Goal: Information Seeking & Learning: Learn about a topic

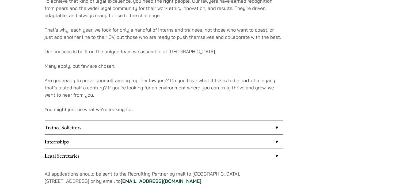
scroll to position [382, 0]
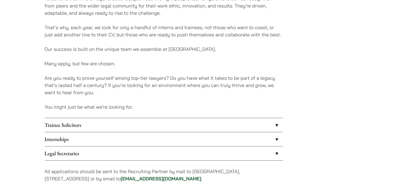
click at [108, 136] on link "Internships" at bounding box center [164, 139] width 238 height 14
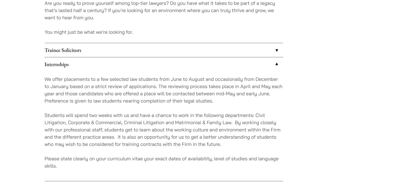
scroll to position [469, 0]
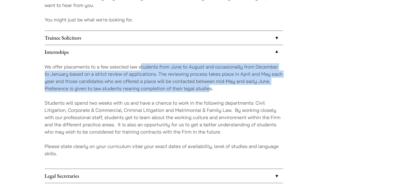
drag, startPoint x: 141, startPoint y: 68, endPoint x: 210, endPoint y: 92, distance: 72.8
click at [210, 92] on p "We offer placements to a few selected law students from June to August and occa…" at bounding box center [164, 77] width 238 height 29
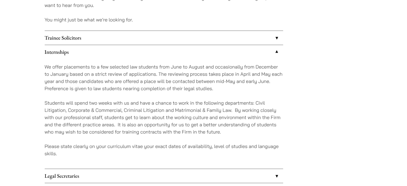
click at [192, 113] on p "Students will spend two weeks with us and have a chance to work in the followin…" at bounding box center [164, 117] width 238 height 36
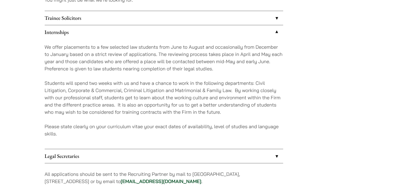
scroll to position [489, 0]
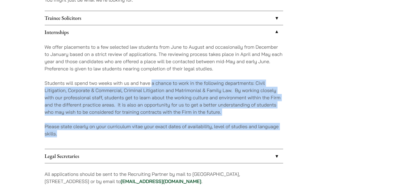
drag, startPoint x: 152, startPoint y: 85, endPoint x: 192, endPoint y: 132, distance: 61.1
click at [192, 132] on div "We offer placements to a few selected law students from June to August and occa…" at bounding box center [164, 94] width 238 height 110
click at [192, 132] on p "Please state clearly on your curriculum vitae your exact dates of availability,…" at bounding box center [164, 130] width 238 height 14
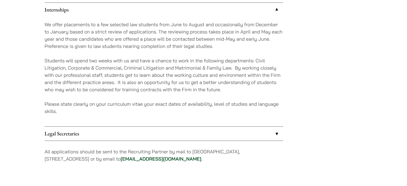
scroll to position [512, 0]
click at [192, 132] on link "Legal Secretaries" at bounding box center [164, 134] width 238 height 14
